Goal: Find specific page/section: Find specific page/section

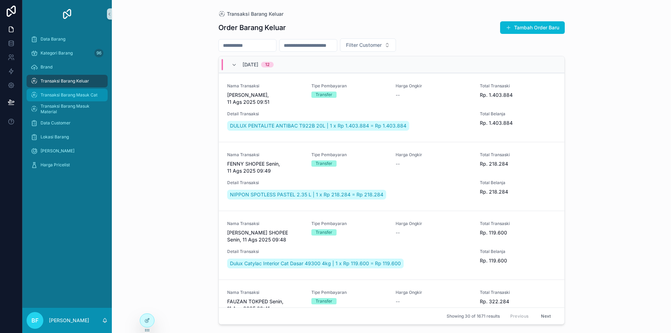
click at [82, 91] on div "Transaksi Barang Masuk Cat" at bounding box center [67, 95] width 73 height 11
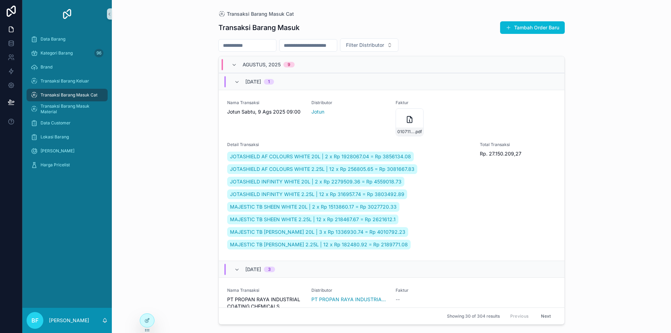
click at [256, 48] on input "scrollable content" at bounding box center [247, 46] width 57 height 10
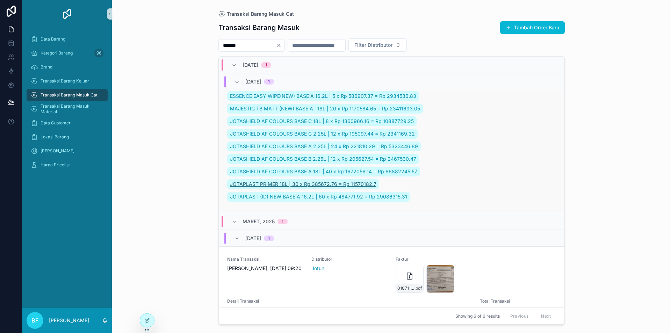
scroll to position [664, 0]
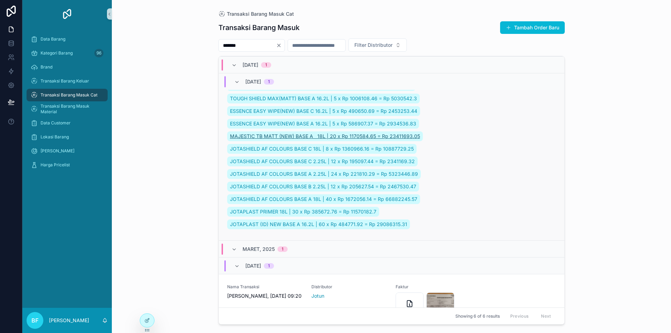
type input "*******"
click at [287, 137] on span "MAJESTIC TB MATT (NEW) BASE A 18L | 20 x Rp 1170584.65 = Rp 23411693.05" at bounding box center [325, 136] width 190 height 7
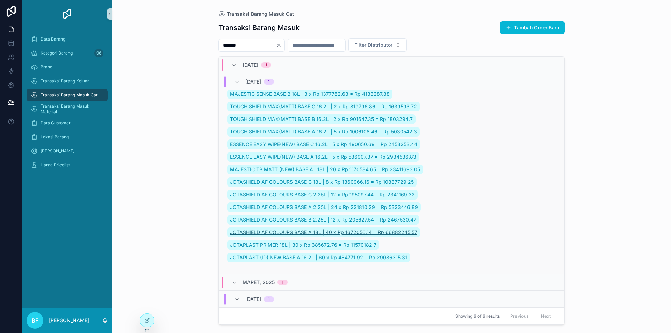
scroll to position [699, 0]
